Goal: Information Seeking & Learning: Learn about a topic

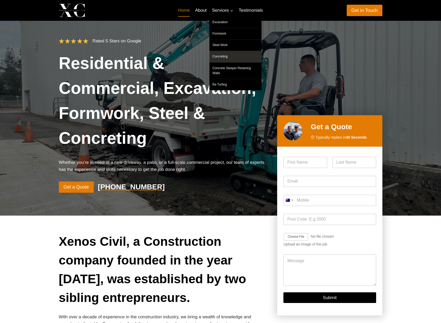
click at [223, 57] on link "Concreting" at bounding box center [235, 56] width 52 height 11
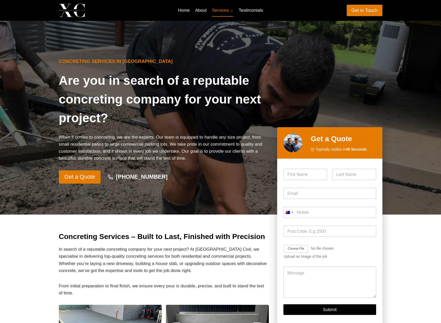
drag, startPoint x: 286, startPoint y: 58, endPoint x: 263, endPoint y: 68, distance: 25.0
click at [286, 58] on div at bounding box center [329, 118] width 105 height 132
drag, startPoint x: 107, startPoint y: 63, endPoint x: 200, endPoint y: 65, distance: 92.9
click at [201, 64] on h6 "Concreting Services in [GEOGRAPHIC_DATA]" at bounding box center [164, 61] width 210 height 7
drag, startPoint x: 126, startPoint y: 64, endPoint x: 119, endPoint y: 76, distance: 14.3
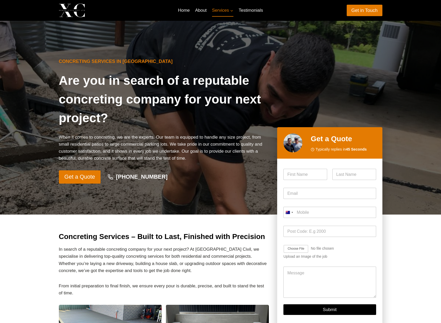
click at [125, 63] on h6 "Concreting Services in [GEOGRAPHIC_DATA]" at bounding box center [164, 61] width 210 height 7
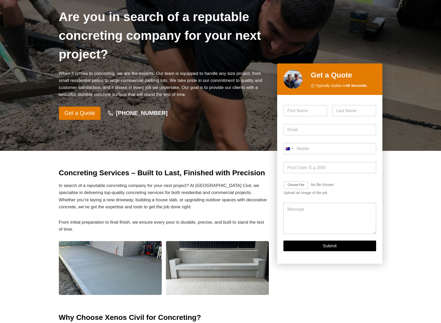
drag, startPoint x: 164, startPoint y: 113, endPoint x: 109, endPoint y: 114, distance: 55.7
click at [109, 114] on div "Get a Quote [PHONE_NUMBER]" at bounding box center [164, 114] width 210 height 14
click at [143, 91] on p "When it comes to concreting, we are the experts. Our team is equipped to handle…" at bounding box center [164, 84] width 210 height 28
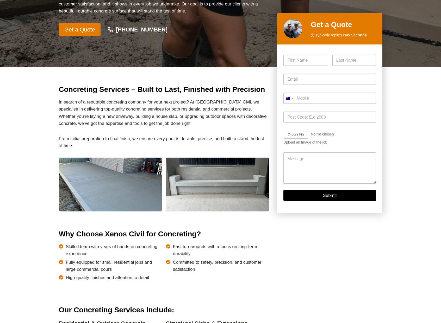
click at [67, 90] on h2 "Concreting Services – Built to Last, Finished with Precision" at bounding box center [164, 89] width 210 height 11
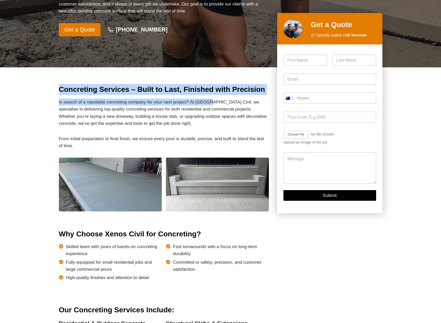
drag, startPoint x: 67, startPoint y: 90, endPoint x: 208, endPoint y: 101, distance: 140.9
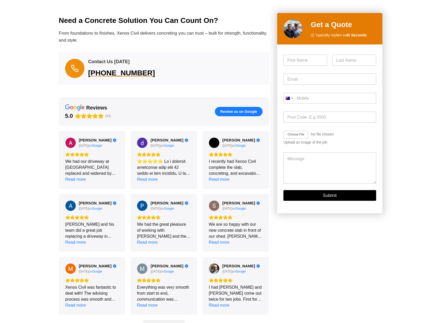
scroll to position [561, 0]
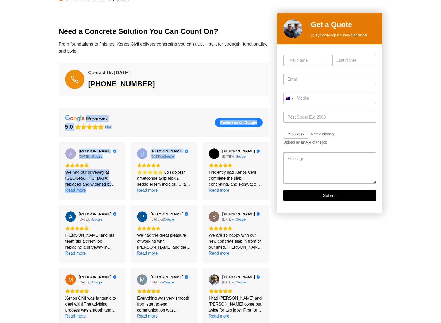
drag, startPoint x: 40, startPoint y: 106, endPoint x: 230, endPoint y: 196, distance: 209.8
click at [175, 185] on div "Concreting Services – Built to Last, Finished with Precision In search of a rep…" at bounding box center [220, 4] width 441 height 703
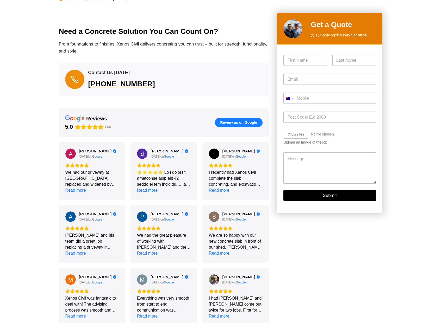
click at [272, 207] on div "Concreting Services – Built to Last, Finished with Precision In search of a rep…" at bounding box center [221, 4] width 336 height 703
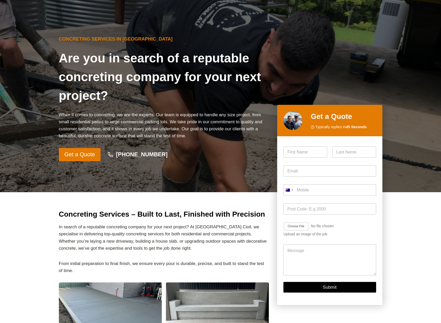
scroll to position [0, 0]
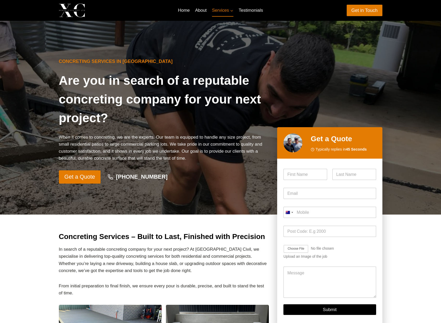
click at [145, 17] on div at bounding box center [151, 10] width 47 height 21
